Goal: Information Seeking & Learning: Find specific fact

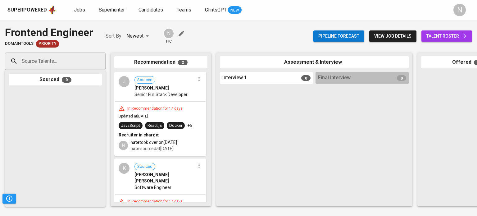
click at [176, 95] on span "Senior Full Stack Developer" at bounding box center [161, 94] width 53 height 6
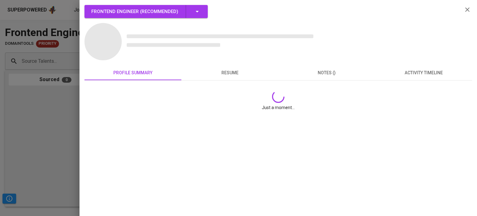
click at [238, 73] on div "Frontend Engineer ( Recommended ) profile summary resume notes () activity time…" at bounding box center [279, 60] width 388 height 111
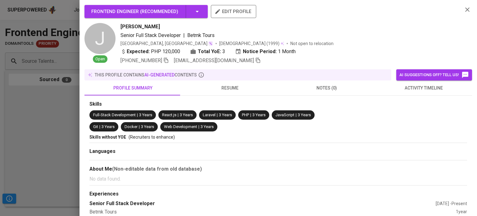
click at [222, 88] on span "resume" at bounding box center [229, 88] width 89 height 8
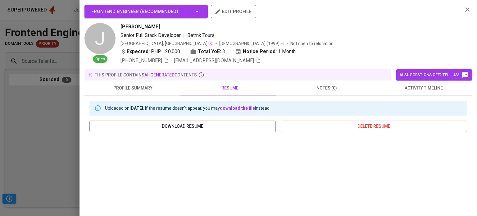
click at [7, 130] on div at bounding box center [238, 108] width 477 height 216
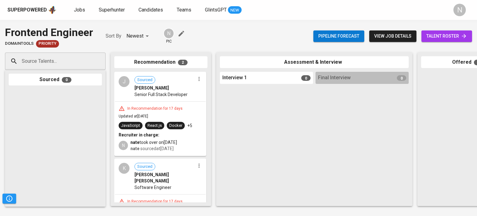
click at [445, 36] on span "talent roster" at bounding box center [447, 36] width 41 height 8
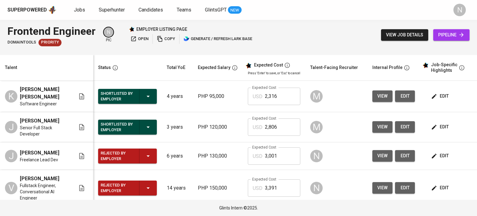
click at [378, 128] on span "view" at bounding box center [382, 127] width 10 height 8
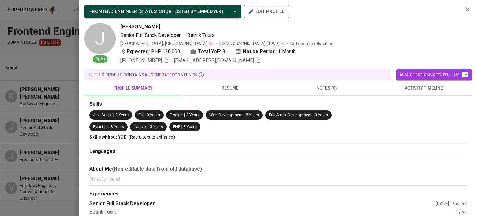
click at [221, 85] on span "resume" at bounding box center [229, 88] width 89 height 8
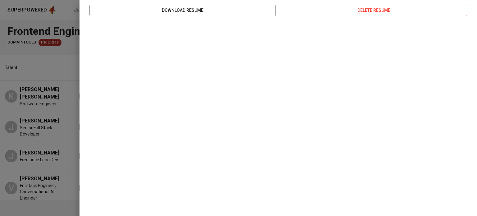
scroll to position [117, 0]
click at [38, 66] on div at bounding box center [238, 108] width 477 height 216
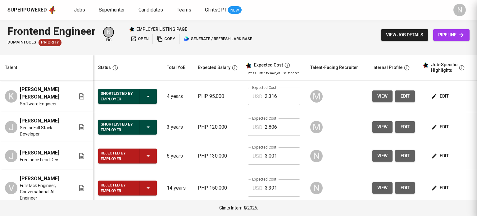
scroll to position [0, 0]
click at [390, 33] on span "view job details" at bounding box center [404, 35] width 37 height 8
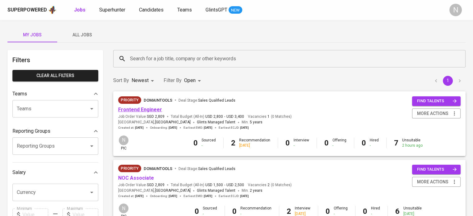
click at [135, 112] on link "Frontend Engineer" at bounding box center [140, 110] width 44 height 6
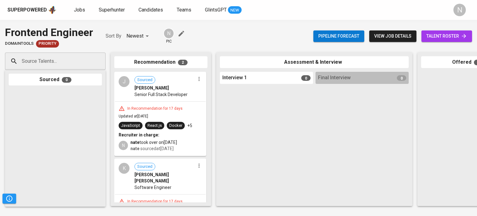
click at [165, 107] on div "In Recommendation for 17 days" at bounding box center [155, 108] width 60 height 5
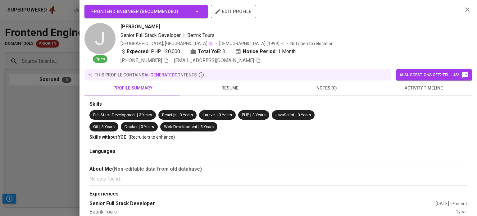
click at [229, 87] on span "resume" at bounding box center [229, 88] width 89 height 8
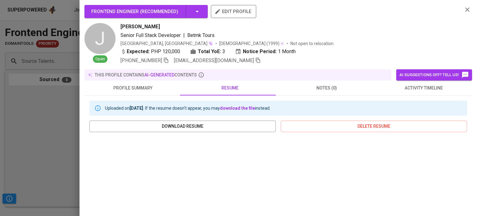
click at [173, 85] on span "profile summary" at bounding box center [132, 88] width 89 height 8
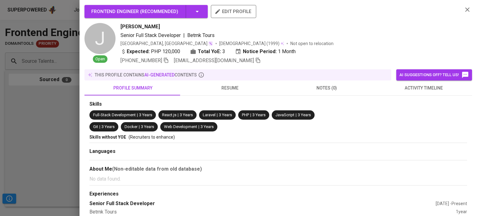
click at [216, 85] on span "resume" at bounding box center [229, 88] width 89 height 8
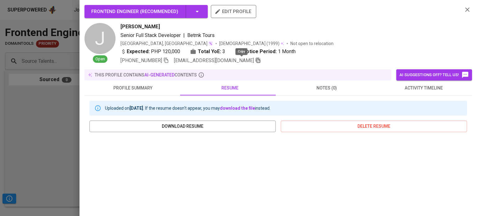
click at [256, 62] on icon "button" at bounding box center [258, 60] width 4 height 5
click at [19, 126] on div at bounding box center [238, 108] width 477 height 216
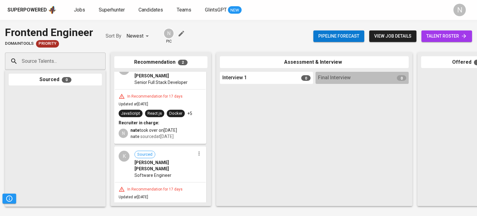
scroll to position [53, 0]
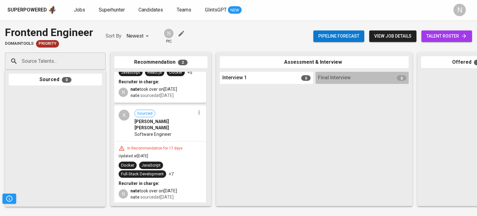
click at [164, 152] on div "In Recommendation for 17 days Updated at Sep 01, 2025 Docker JavaScript Full-St…" at bounding box center [160, 172] width 91 height 63
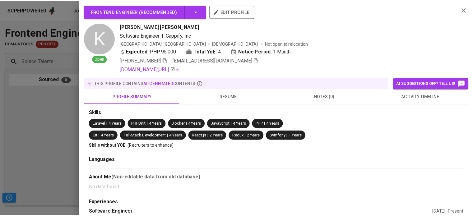
scroll to position [44, 0]
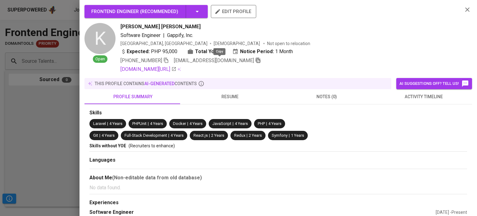
click at [255, 59] on icon "button" at bounding box center [258, 60] width 6 height 6
click at [68, 132] on div at bounding box center [238, 108] width 477 height 216
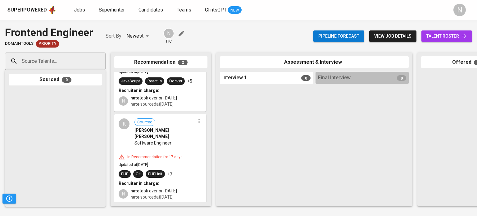
click at [149, 104] on span "nate sourced at Sep 01, 2025" at bounding box center [151, 104] width 43 height 5
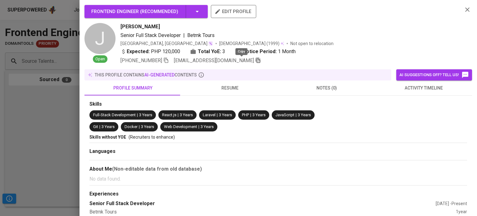
click at [255, 62] on icon "button" at bounding box center [258, 60] width 6 height 6
click at [66, 110] on div at bounding box center [238, 108] width 477 height 216
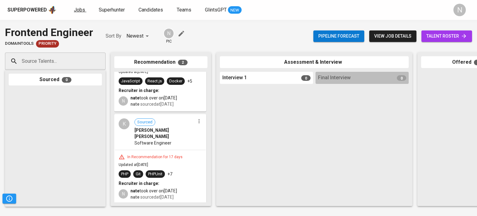
click at [81, 13] on link "Jobs" at bounding box center [80, 10] width 12 height 8
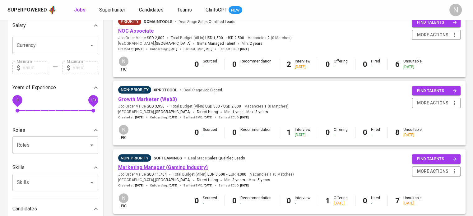
scroll to position [145, 0]
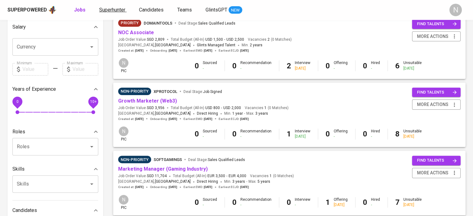
click at [121, 13] on link "Superhunter" at bounding box center [112, 10] width 27 height 8
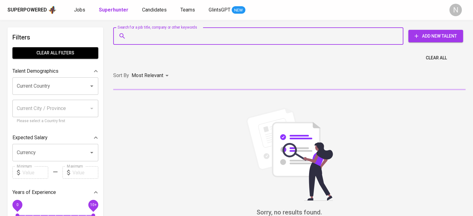
click at [143, 38] on input "Search for a job title, company or other keywords" at bounding box center [259, 36] width 263 height 12
paste input "angelica rabajante"
type input "angelica rabajante"
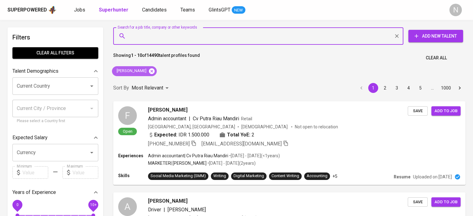
click at [153, 69] on icon at bounding box center [152, 71] width 6 height 6
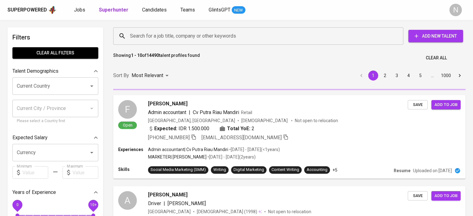
click at [158, 37] on input "Search for a job title, company or other keywords" at bounding box center [259, 36] width 263 height 12
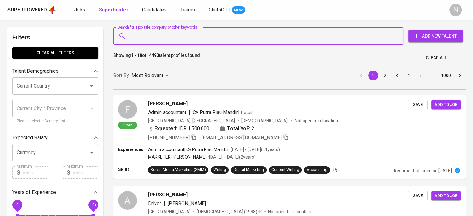
paste input "angelica rabajante"
type input "angelica rabajante"
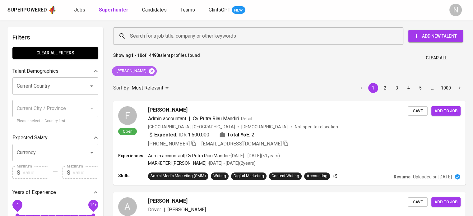
click at [154, 70] on icon at bounding box center [152, 71] width 6 height 6
click at [154, 35] on input "Search for a job title, company or other keywords" at bounding box center [259, 36] width 263 height 12
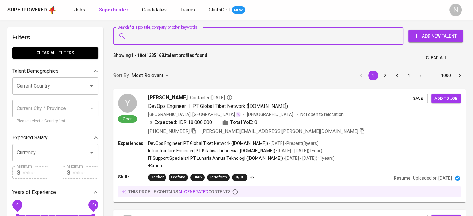
paste input "angelica rabajante"
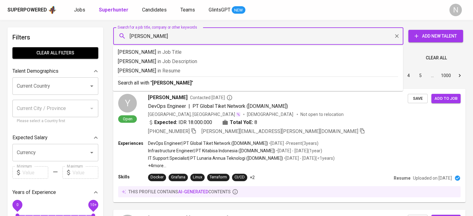
drag, startPoint x: 149, startPoint y: 37, endPoint x: 126, endPoint y: 37, distance: 23.0
click at [126, 37] on div "angelica rabajante Search for a job title, company or other keywords" at bounding box center [258, 35] width 290 height 17
type input "rabajante"
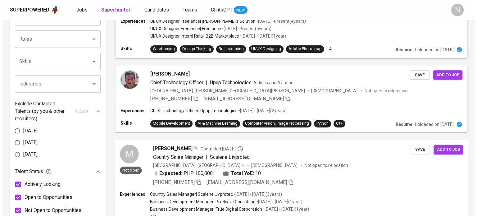
scroll to position [249, 0]
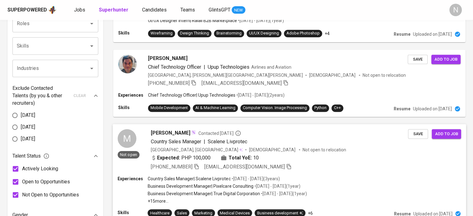
click at [310, 148] on div "Philippines, Manila Female Not open to relocation" at bounding box center [279, 149] width 257 height 6
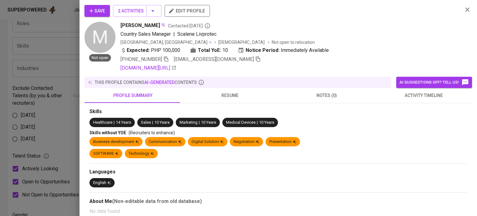
click at [222, 92] on span "resume" at bounding box center [229, 96] width 89 height 8
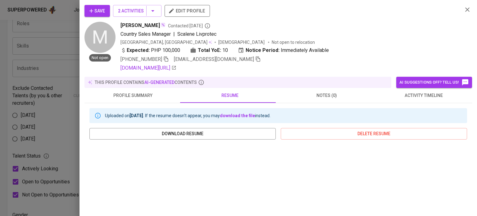
scroll to position [93, 0]
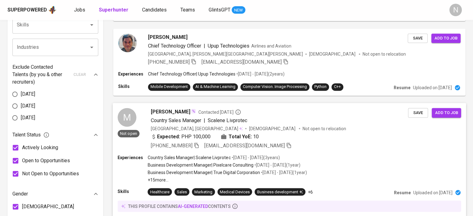
click at [323, 142] on div "+63 917-567-4888 angelicarabajante@gmail.com" at bounding box center [279, 145] width 257 height 7
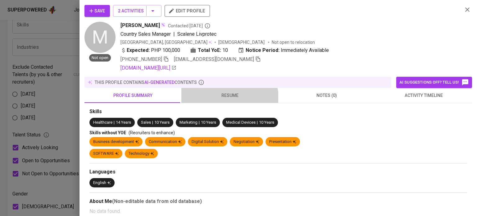
click at [227, 99] on button "resume" at bounding box center [229, 95] width 97 height 15
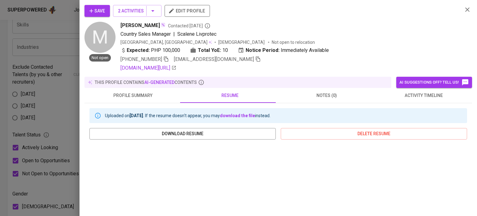
scroll to position [124, 0]
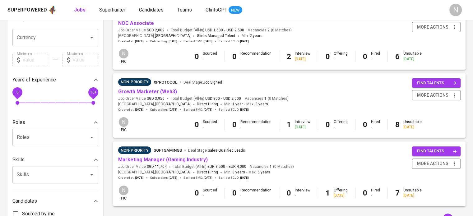
scroll to position [155, 0]
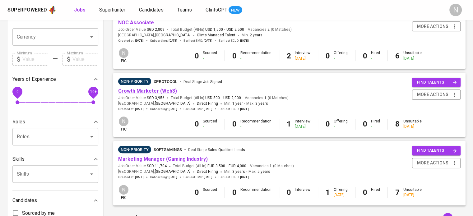
click at [160, 90] on link "Growth Marketer (Web3)" at bounding box center [147, 91] width 59 height 6
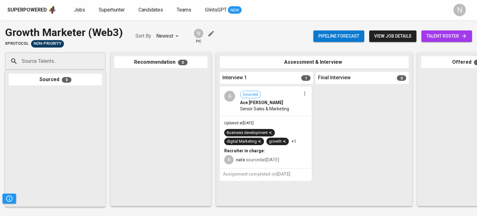
click at [306, 94] on icon "button" at bounding box center [305, 93] width 6 height 6
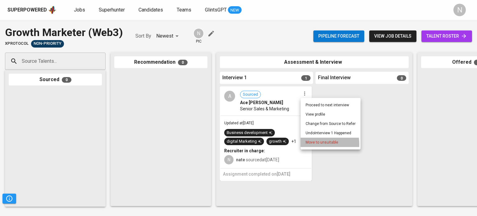
click at [316, 144] on span "Move to unsuitable" at bounding box center [322, 143] width 33 height 6
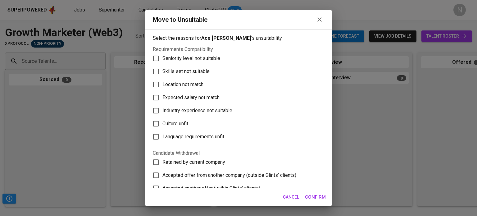
click at [179, 72] on span "Skills set not suitable" at bounding box center [185, 71] width 47 height 7
click at [162, 72] on input "Skills set not suitable" at bounding box center [155, 71] width 13 height 13
checkbox input "true"
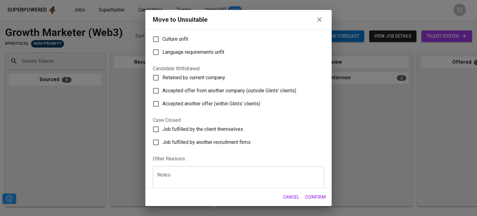
scroll to position [103, 0]
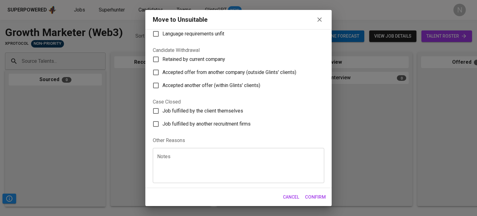
click at [279, 171] on textarea at bounding box center [238, 166] width 163 height 24
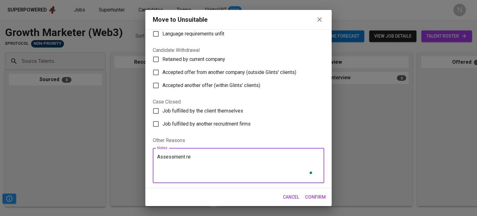
type textarea "Assessment reu"
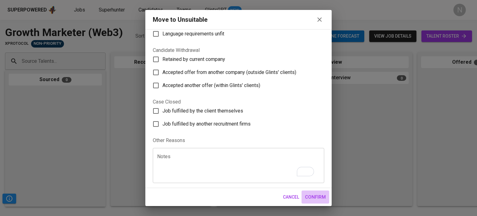
click at [321, 193] on span "Confirm" at bounding box center [315, 197] width 21 height 8
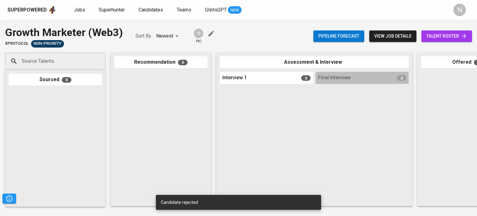
click at [405, 34] on span "view job details" at bounding box center [392, 36] width 37 height 8
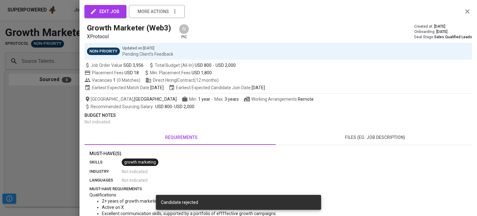
drag, startPoint x: 6, startPoint y: 8, endPoint x: 6, endPoint y: 1, distance: 6.8
click at [6, 7] on div at bounding box center [238, 108] width 477 height 216
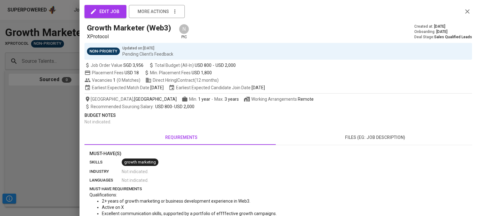
click at [86, 113] on p "Budget Notes" at bounding box center [279, 115] width 388 height 7
click at [70, 107] on div at bounding box center [238, 108] width 477 height 216
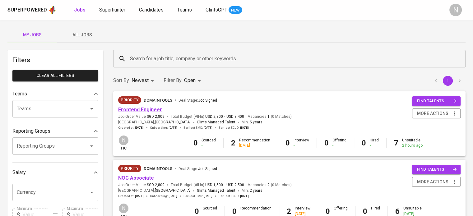
click at [151, 109] on link "Frontend Engineer" at bounding box center [140, 110] width 44 height 6
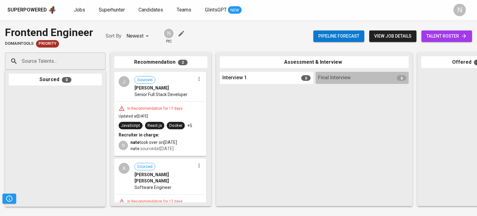
click at [172, 94] on span "Senior Full Stack Developer" at bounding box center [161, 94] width 53 height 6
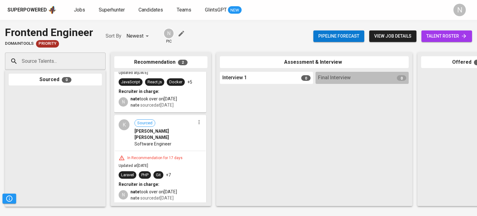
scroll to position [44, 0]
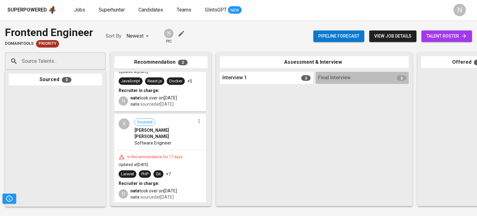
click at [152, 150] on div "In Recommendation for 17 days Updated at [DATE] Laravel PHP Git +7 Recruiter in…" at bounding box center [160, 177] width 91 height 54
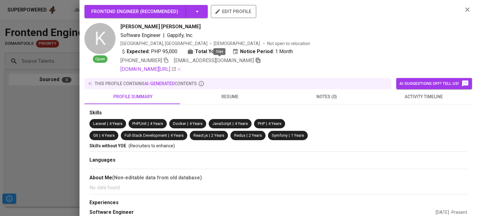
click at [255, 58] on icon "button" at bounding box center [258, 60] width 6 height 6
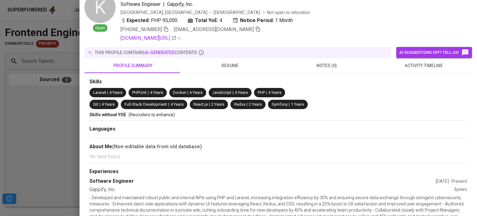
click at [228, 61] on button "resume" at bounding box center [229, 65] width 97 height 15
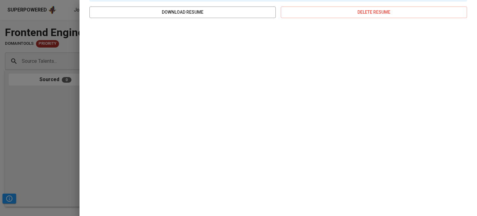
scroll to position [124, 0]
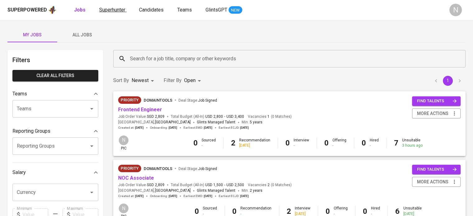
click at [124, 8] on link "Superhunter" at bounding box center [112, 10] width 27 height 8
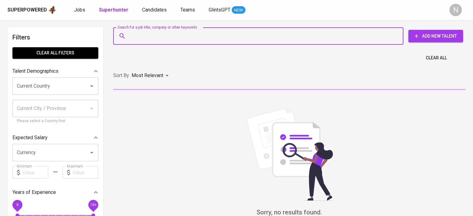
click at [165, 34] on input "Search for a job title, company or other keywords" at bounding box center [259, 36] width 263 height 12
paste input "[EMAIL_ADDRESS][DOMAIN_NAME]"
type input "[EMAIL_ADDRESS][DOMAIN_NAME]"
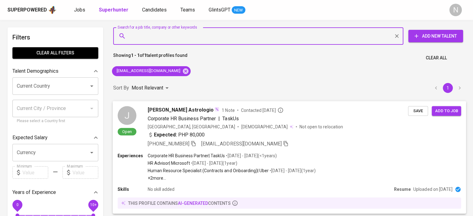
click at [292, 138] on div "Expected: PHP 80,000" at bounding box center [278, 135] width 260 height 9
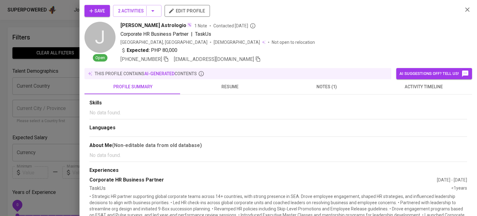
click at [420, 84] on span "activity timeline" at bounding box center [423, 87] width 89 height 8
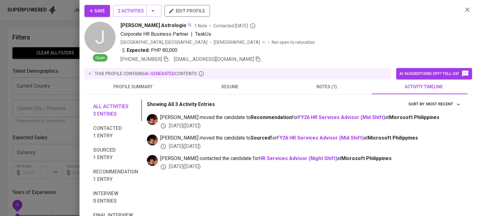
scroll to position [31, 0]
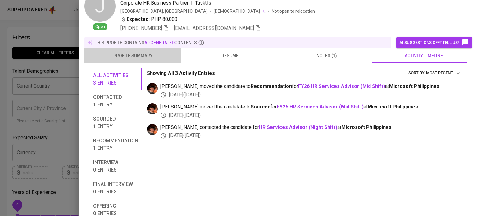
click at [124, 52] on span "profile summary" at bounding box center [132, 56] width 89 height 8
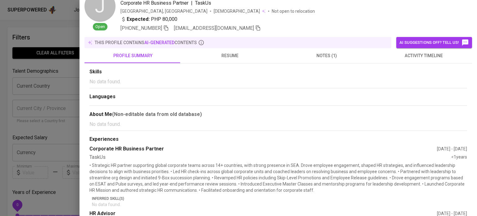
click at [232, 57] on span "resume" at bounding box center [229, 56] width 89 height 8
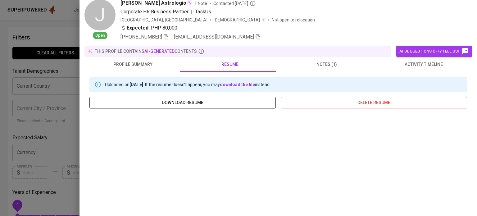
scroll to position [0, 0]
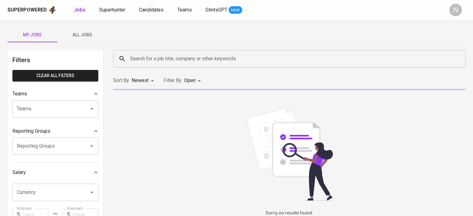
click at [86, 39] on button "All Jobs" at bounding box center [82, 34] width 50 height 15
click at [119, 4] on div "Superpowered Jobs Superhunter Candidates Teams GlintsGPT NEW N" at bounding box center [236, 10] width 473 height 20
click at [117, 7] on span "Superhunter" at bounding box center [112, 10] width 26 height 6
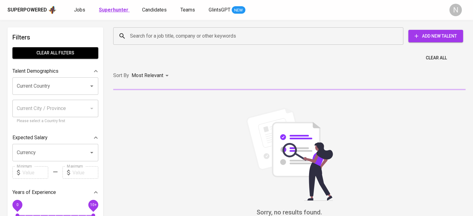
click at [117, 7] on b "Superhunter" at bounding box center [114, 10] width 30 height 6
click at [145, 31] on input "Search for a job title, company or other keywords" at bounding box center [259, 36] width 263 height 12
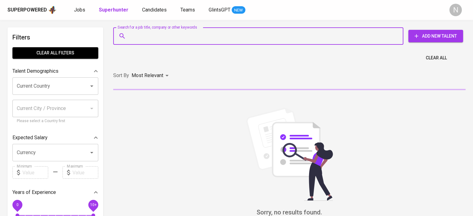
paste input "mc.annetancinco@gmail.com"
type input "mc.annetancinco@gmail.com"
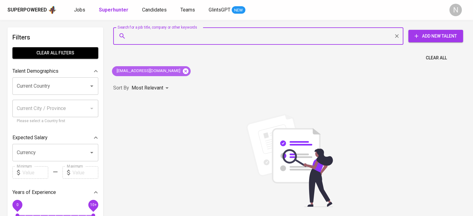
click at [182, 70] on icon at bounding box center [185, 71] width 7 height 7
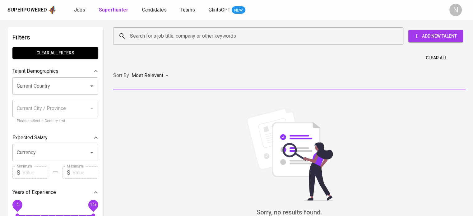
click at [160, 38] on input "Search for a job title, company or other keywords" at bounding box center [259, 36] width 263 height 12
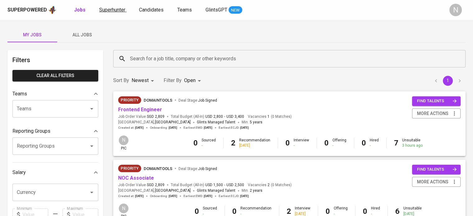
click at [116, 11] on span "Superhunter" at bounding box center [112, 10] width 26 height 6
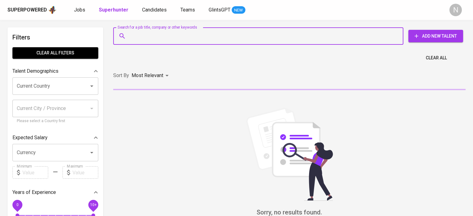
click at [182, 39] on input "Search for a job title, company or other keywords" at bounding box center [259, 36] width 263 height 12
paste input "[EMAIL_ADDRESS][DOMAIN_NAME]"
type input "[EMAIL_ADDRESS][DOMAIN_NAME]"
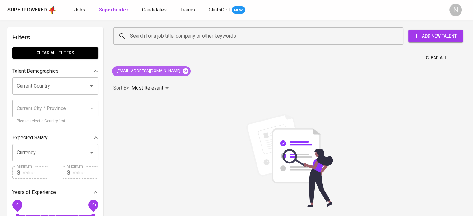
click at [183, 71] on icon at bounding box center [186, 71] width 6 height 6
